Goal: Entertainment & Leisure: Consume media (video, audio)

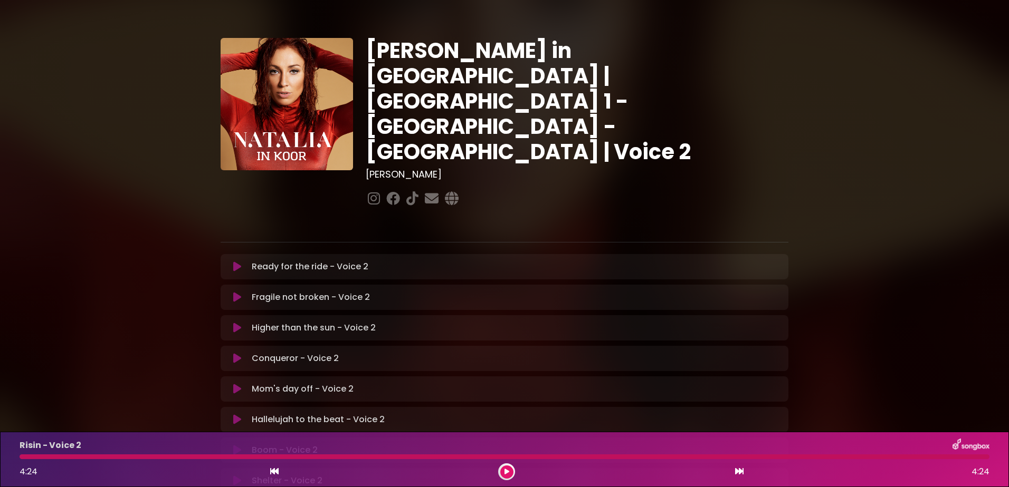
click at [231, 262] on button at bounding box center [237, 267] width 21 height 11
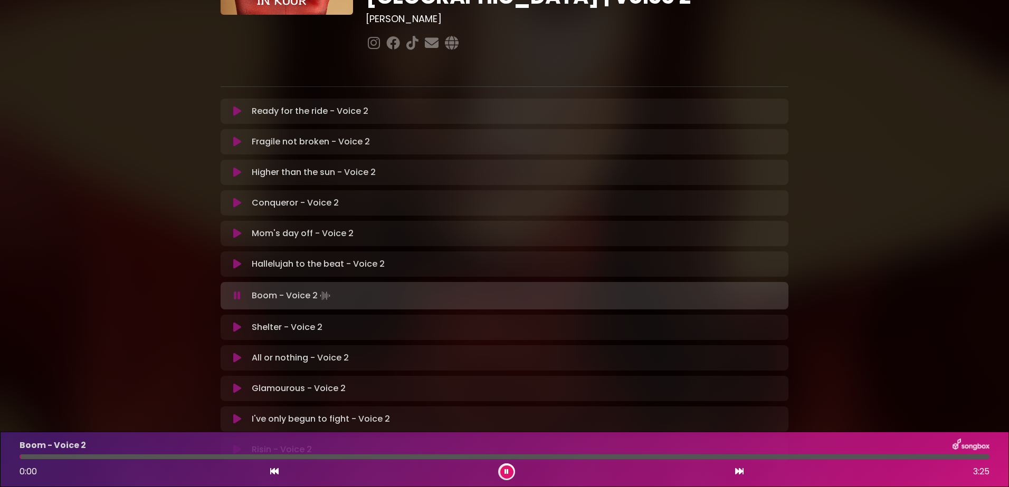
scroll to position [215, 0]
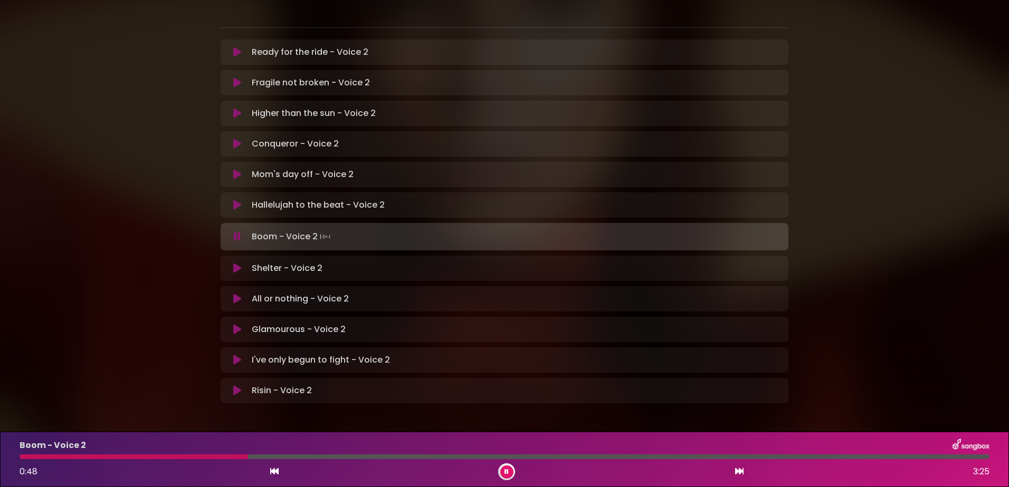
click at [248, 456] on div at bounding box center [134, 457] width 228 height 5
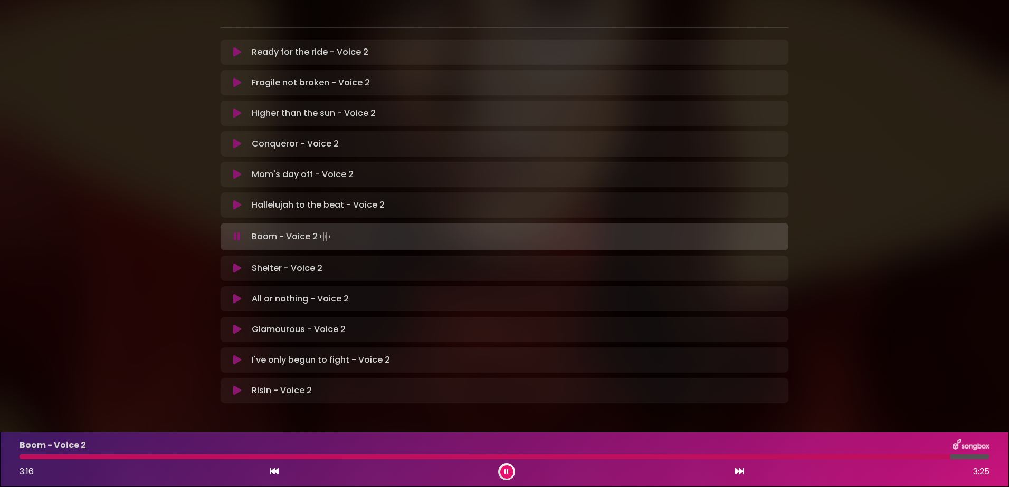
click at [505, 473] on icon at bounding box center [506, 472] width 4 height 6
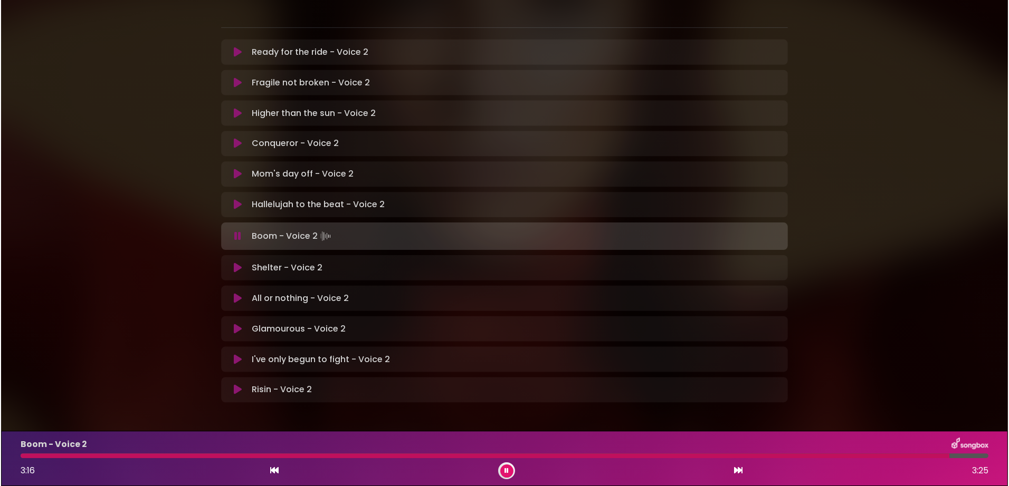
scroll to position [213, 0]
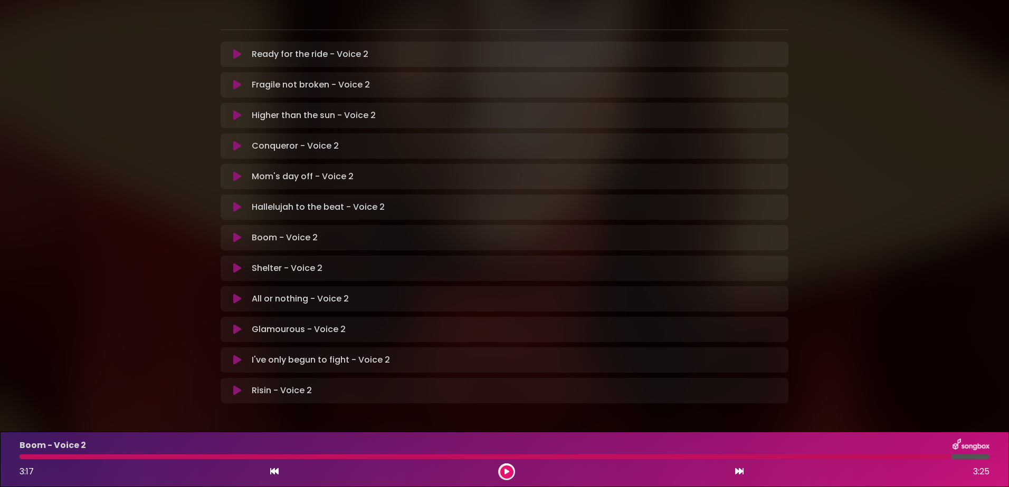
click at [238, 263] on icon at bounding box center [237, 268] width 8 height 11
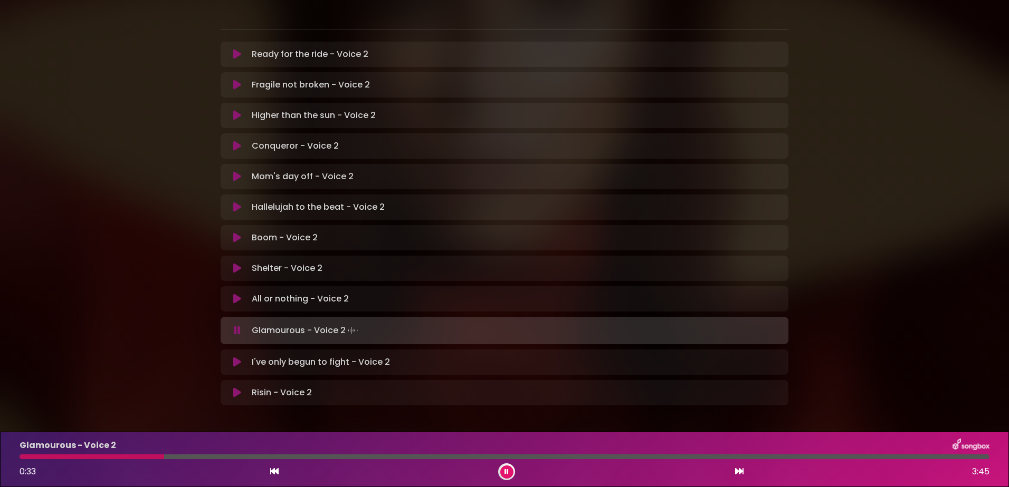
click at [46, 455] on div at bounding box center [92, 457] width 145 height 5
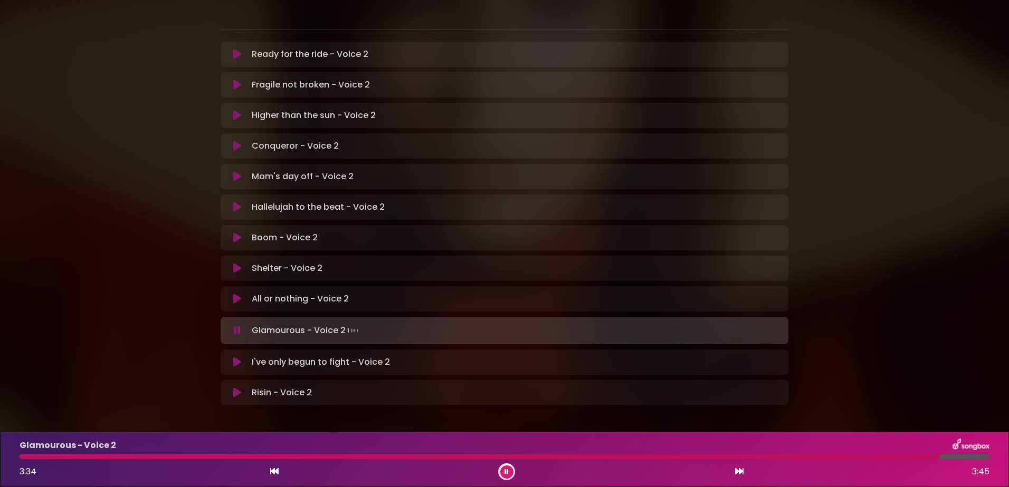
click at [507, 471] on icon at bounding box center [506, 472] width 4 height 6
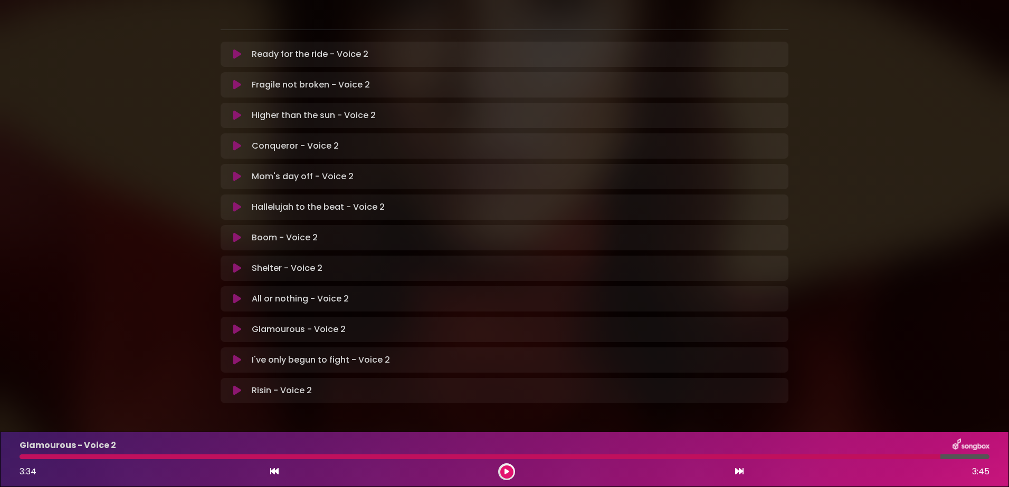
click at [238, 355] on icon at bounding box center [237, 360] width 8 height 11
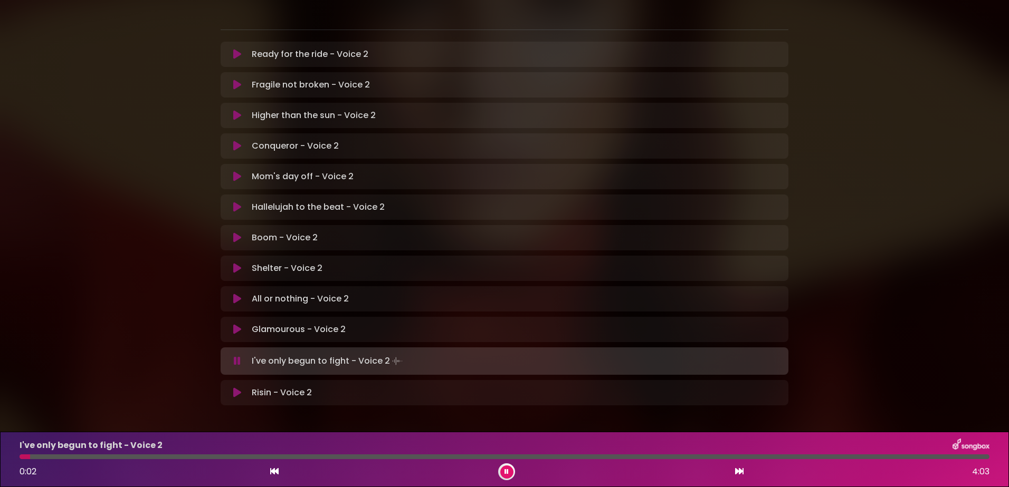
click at [237, 356] on icon at bounding box center [237, 361] width 7 height 11
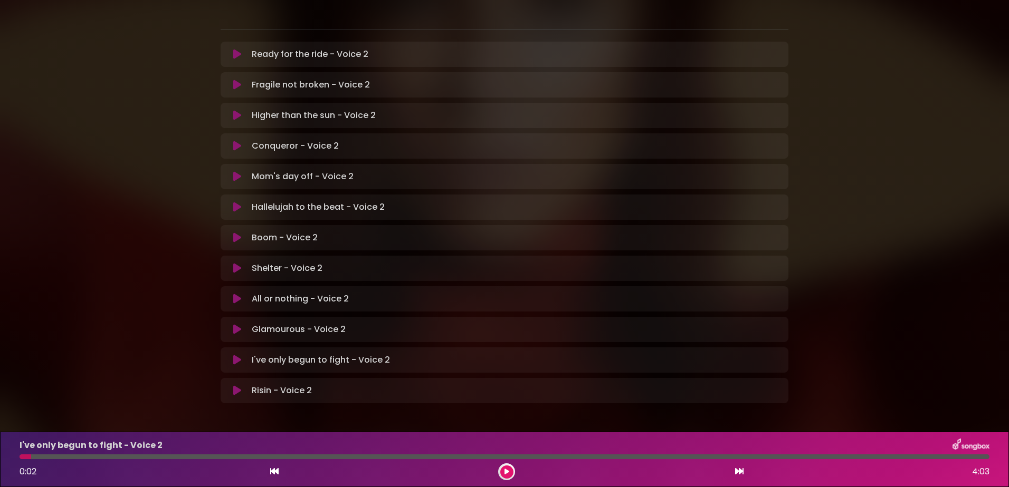
click at [227, 355] on button at bounding box center [237, 360] width 21 height 11
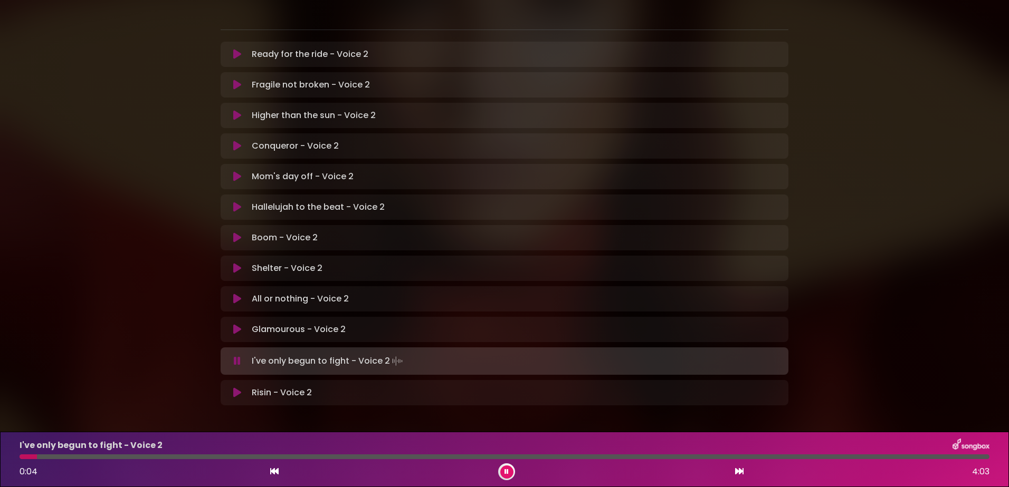
click at [227, 356] on button at bounding box center [237, 361] width 21 height 11
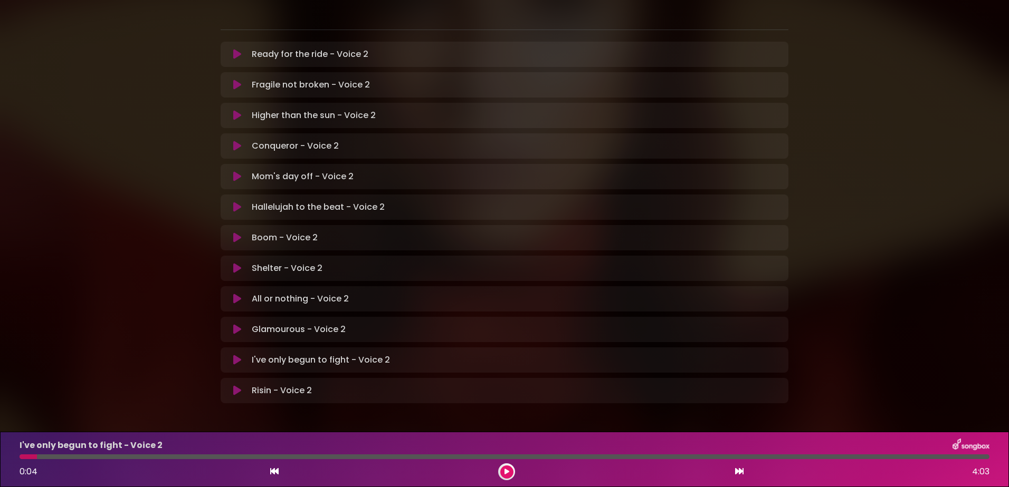
click at [233, 355] on icon at bounding box center [237, 360] width 8 height 11
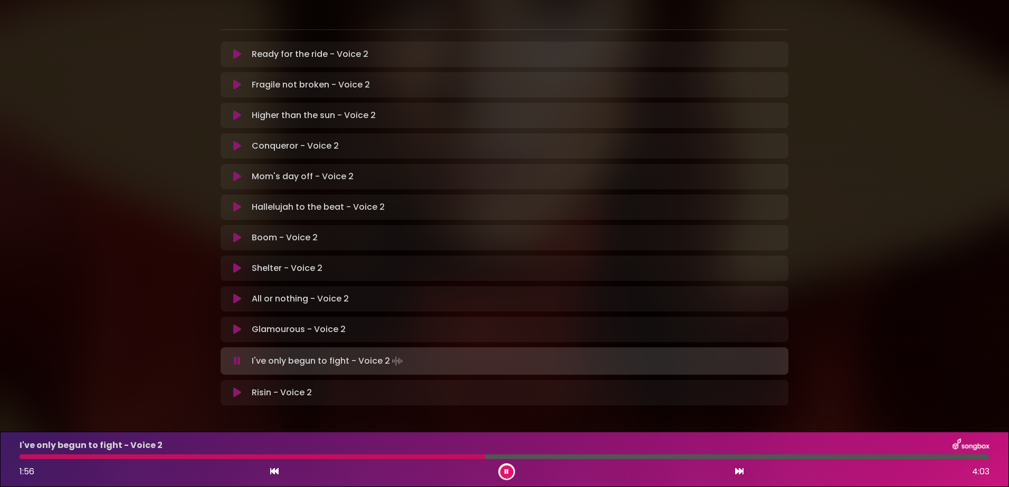
click at [335, 457] on div at bounding box center [252, 457] width 465 height 5
click at [352, 459] on div "I've only begun to fight - Voice 2 1:48 4:03" at bounding box center [504, 460] width 982 height 42
click at [352, 456] on div at bounding box center [238, 457] width 437 height 5
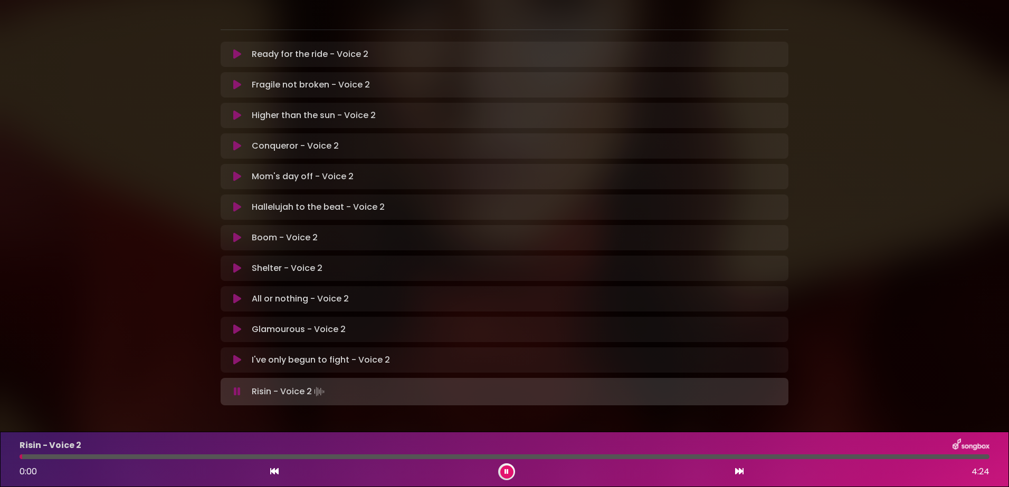
click at [507, 468] on button at bounding box center [506, 472] width 13 height 13
